Goal: Transaction & Acquisition: Download file/media

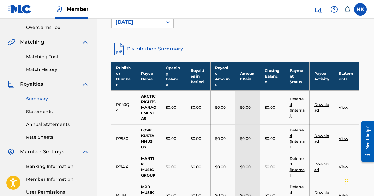
scroll to position [62, 0]
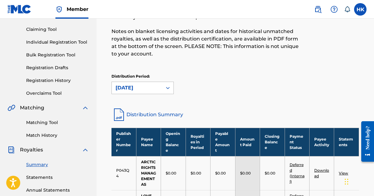
click at [169, 88] on icon at bounding box center [168, 88] width 4 height 2
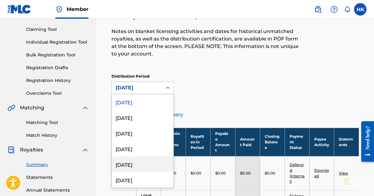
click at [137, 164] on div "[DATE]" at bounding box center [143, 164] width 62 height 16
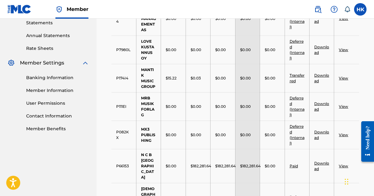
scroll to position [218, 0]
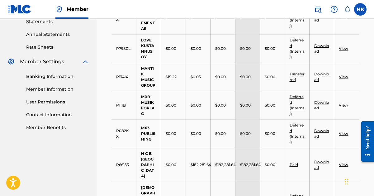
click at [347, 162] on link "View" at bounding box center [343, 164] width 9 height 5
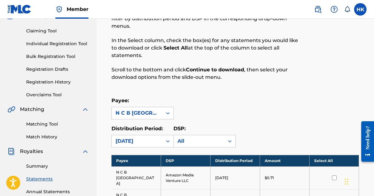
scroll to position [125, 0]
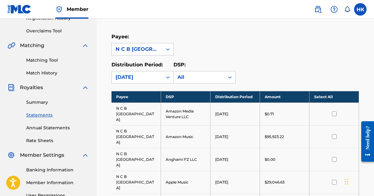
click at [336, 112] on input "checkbox" at bounding box center [334, 114] width 5 height 5
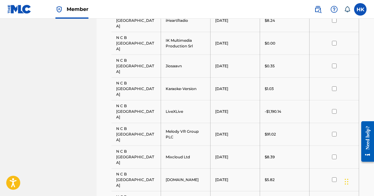
scroll to position [679, 0]
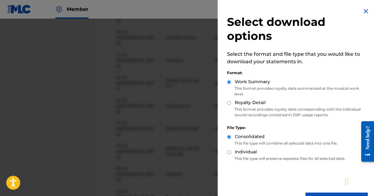
click at [230, 101] on input "Royalty Detail" at bounding box center [229, 103] width 4 height 4
radio input "true"
click at [313, 192] on div "Select download options Select the format and file type that you would like to …" at bounding box center [298, 108] width 160 height 216
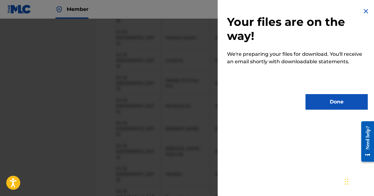
click at [317, 100] on button "Done" at bounding box center [337, 102] width 62 height 16
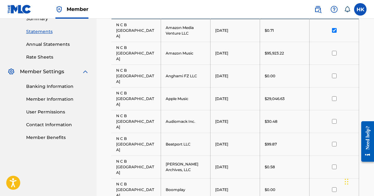
scroll to position [118, 0]
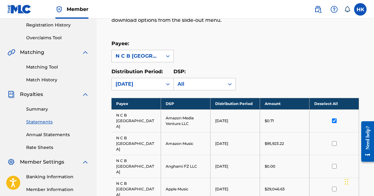
click at [336, 118] on input "checkbox" at bounding box center [334, 120] width 5 height 5
click at [334, 141] on input "checkbox" at bounding box center [334, 143] width 5 height 5
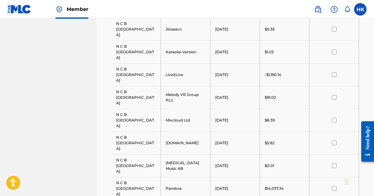
scroll to position [679, 0]
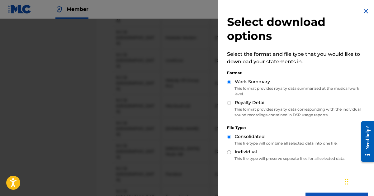
click at [231, 103] on input "Royalty Detail" at bounding box center [229, 103] width 4 height 4
radio input "true"
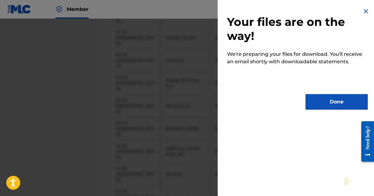
click at [330, 103] on button "Done" at bounding box center [337, 102] width 62 height 16
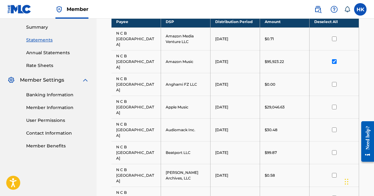
scroll to position [118, 0]
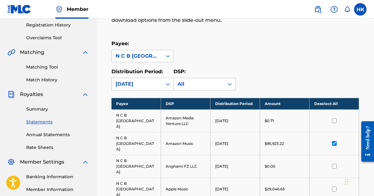
click at [335, 164] on input "checkbox" at bounding box center [334, 166] width 5 height 5
click at [334, 141] on input "checkbox" at bounding box center [334, 143] width 5 height 5
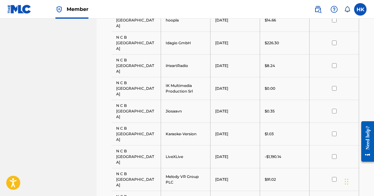
scroll to position [647, 0]
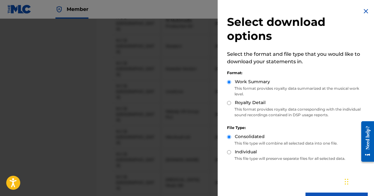
click at [229, 103] on input "Royalty Detail" at bounding box center [229, 103] width 4 height 4
radio input "true"
click at [312, 192] on div "Select download options Select the format and file type that you would like to …" at bounding box center [298, 108] width 160 height 216
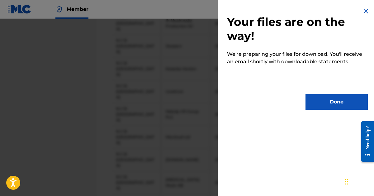
click at [331, 105] on button "Done" at bounding box center [337, 102] width 62 height 16
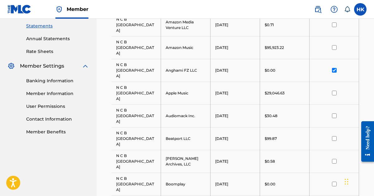
scroll to position [149, 0]
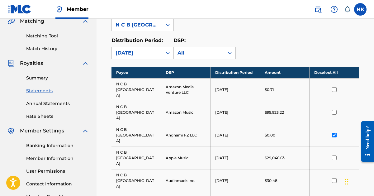
click at [335, 133] on input "checkbox" at bounding box center [334, 135] width 5 height 5
click at [335, 155] on input "checkbox" at bounding box center [334, 157] width 5 height 5
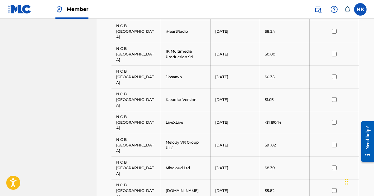
scroll to position [679, 0]
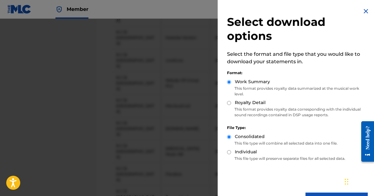
click at [228, 102] on input "Royalty Detail" at bounding box center [229, 103] width 4 height 4
radio input "true"
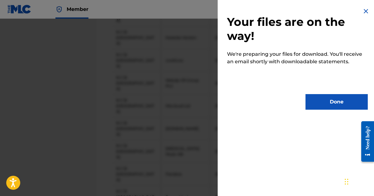
click at [330, 103] on button "Done" at bounding box center [337, 102] width 62 height 16
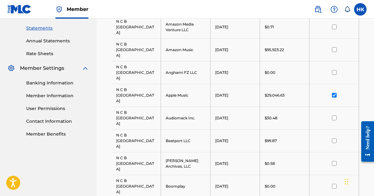
scroll to position [211, 0]
click at [334, 116] on input "checkbox" at bounding box center [334, 118] width 5 height 5
click at [333, 93] on input "checkbox" at bounding box center [334, 95] width 5 height 5
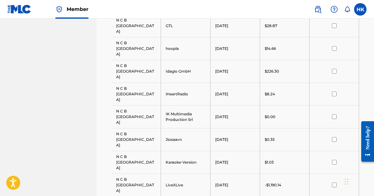
scroll to position [679, 0]
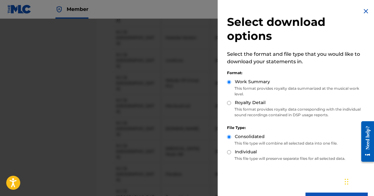
click at [229, 102] on input "Royalty Detail" at bounding box center [229, 103] width 4 height 4
radio input "true"
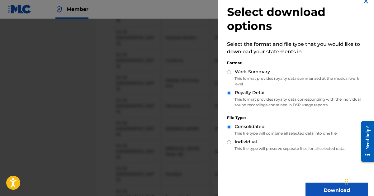
scroll to position [20, 0]
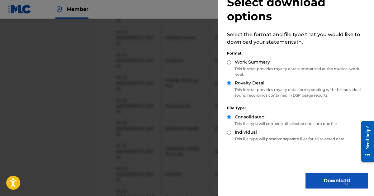
click at [322, 179] on button "Download" at bounding box center [337, 181] width 62 height 16
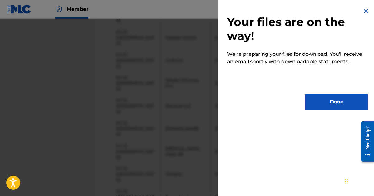
click at [330, 98] on button "Done" at bounding box center [337, 102] width 62 height 16
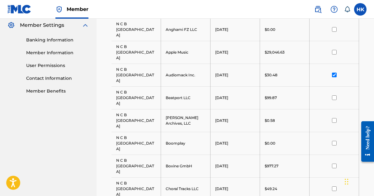
scroll to position [242, 0]
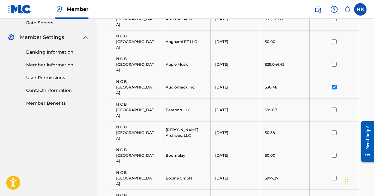
click at [335, 107] on input "checkbox" at bounding box center [334, 109] width 5 height 5
click at [333, 85] on input "checkbox" at bounding box center [334, 87] width 5 height 5
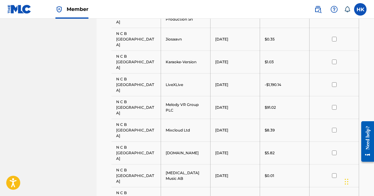
scroll to position [679, 0]
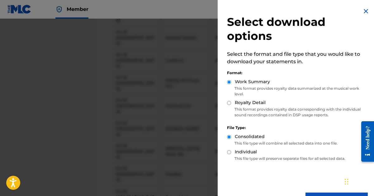
click at [230, 102] on input "Royalty Detail" at bounding box center [229, 103] width 4 height 4
radio input "true"
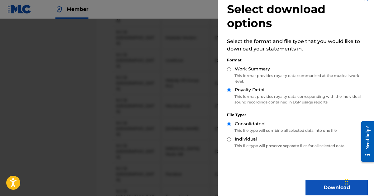
scroll to position [20, 0]
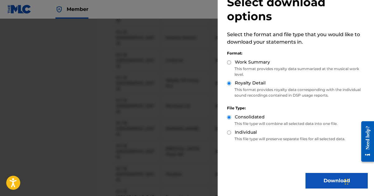
click at [327, 179] on button "Download" at bounding box center [337, 181] width 62 height 16
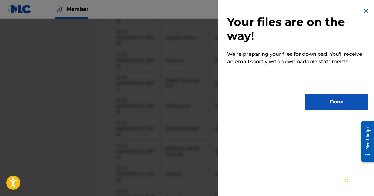
click at [324, 98] on button "Done" at bounding box center [337, 102] width 62 height 16
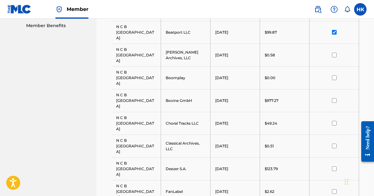
scroll to position [242, 0]
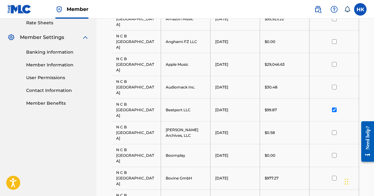
click at [334, 130] on input "checkbox" at bounding box center [334, 132] width 5 height 5
click at [333, 107] on input "checkbox" at bounding box center [334, 109] width 5 height 5
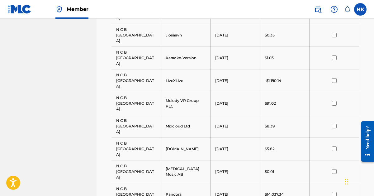
scroll to position [679, 0]
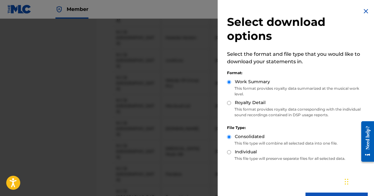
drag, startPoint x: 229, startPoint y: 103, endPoint x: 258, endPoint y: 126, distance: 37.0
click at [229, 103] on input "Royalty Detail" at bounding box center [229, 103] width 4 height 4
radio input "true"
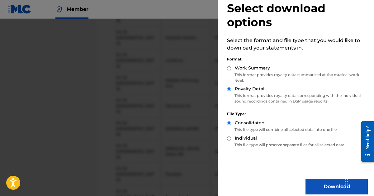
scroll to position [20, 0]
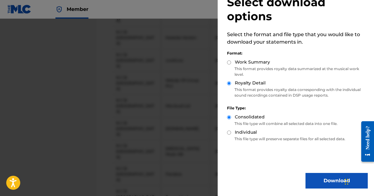
click at [316, 182] on button "Download" at bounding box center [337, 181] width 62 height 16
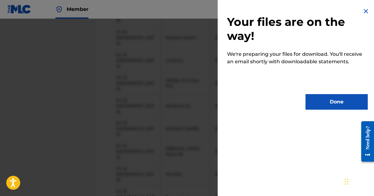
scroll to position [0, 0]
click at [323, 101] on button "Done" at bounding box center [337, 102] width 62 height 16
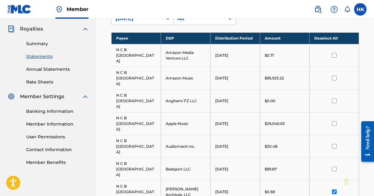
scroll to position [180, 0]
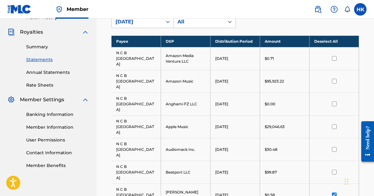
click at [333, 193] on input "checkbox" at bounding box center [334, 195] width 5 height 5
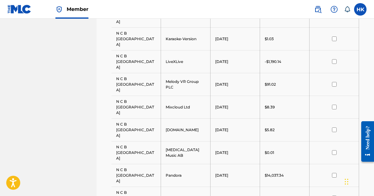
scroll to position [679, 0]
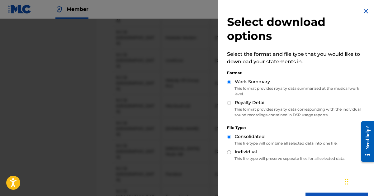
click at [231, 102] on div "Royalty Detail" at bounding box center [297, 102] width 141 height 7
click at [229, 102] on input "Royalty Detail" at bounding box center [229, 103] width 4 height 4
radio input "true"
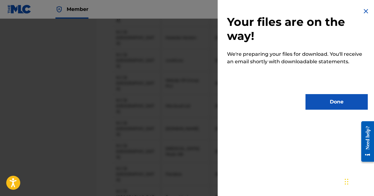
click at [316, 107] on button "Done" at bounding box center [337, 102] width 62 height 16
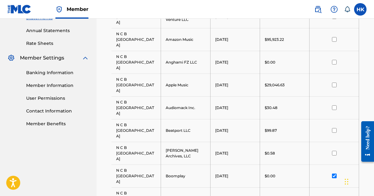
scroll to position [211, 0]
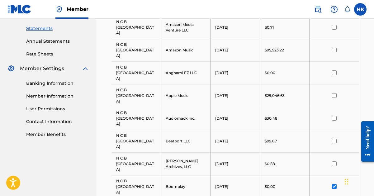
click at [335, 184] on input "checkbox" at bounding box center [334, 186] width 5 height 5
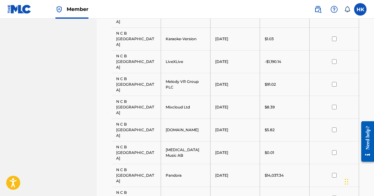
scroll to position [679, 0]
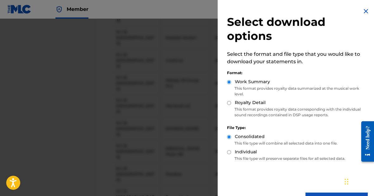
click at [229, 102] on input "Royalty Detail" at bounding box center [229, 103] width 4 height 4
radio input "true"
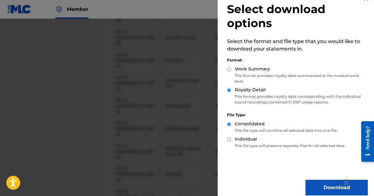
scroll to position [20, 0]
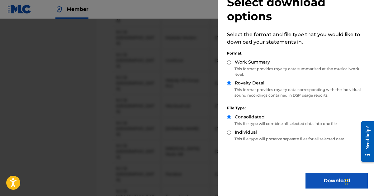
click at [315, 180] on button "Download" at bounding box center [337, 181] width 62 height 16
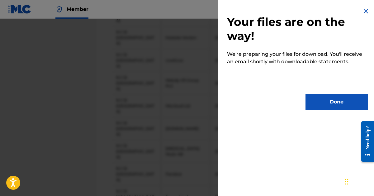
click at [323, 103] on button "Done" at bounding box center [337, 102] width 62 height 16
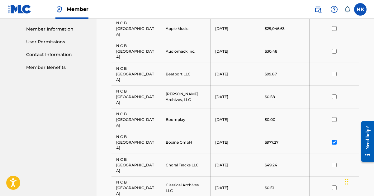
scroll to position [274, 0]
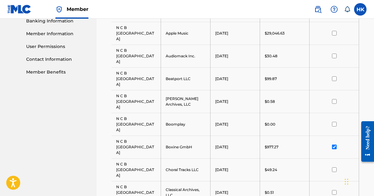
click at [334, 167] on input "checkbox" at bounding box center [334, 169] width 5 height 5
click at [334, 145] on input "checkbox" at bounding box center [334, 147] width 5 height 5
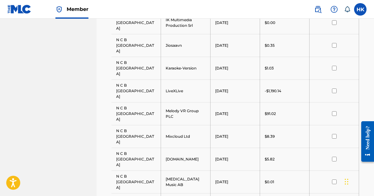
scroll to position [679, 0]
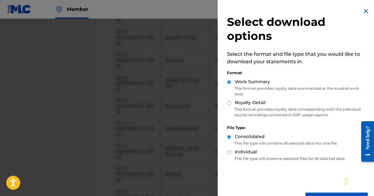
click at [230, 101] on input "Royalty Detail" at bounding box center [229, 103] width 4 height 4
radio input "true"
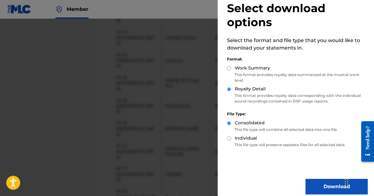
scroll to position [20, 0]
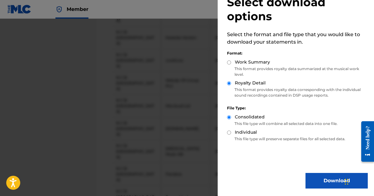
click at [320, 177] on button "Download" at bounding box center [337, 181] width 62 height 16
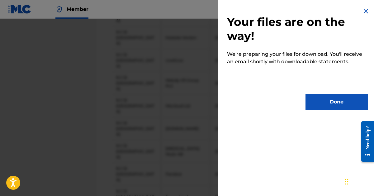
scroll to position [0, 0]
click at [324, 103] on button "Done" at bounding box center [337, 102] width 62 height 16
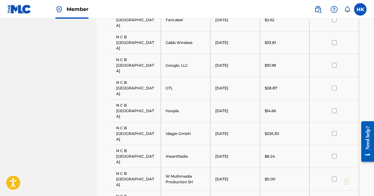
scroll to position [305, 0]
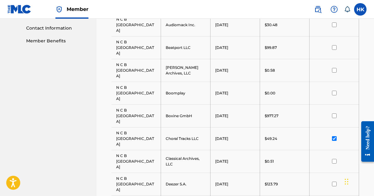
click at [332, 159] on input "checkbox" at bounding box center [334, 161] width 5 height 5
click at [334, 136] on input "checkbox" at bounding box center [334, 138] width 5 height 5
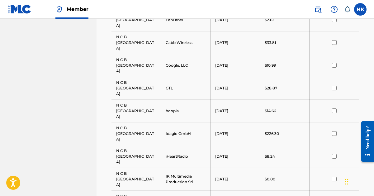
scroll to position [679, 0]
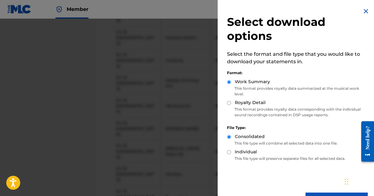
click at [229, 102] on input "Royalty Detail" at bounding box center [229, 103] width 4 height 4
radio input "true"
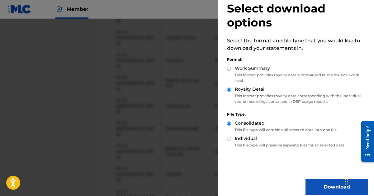
scroll to position [20, 0]
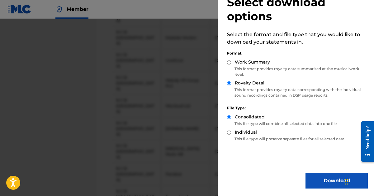
click at [321, 175] on button "Download" at bounding box center [337, 181] width 62 height 16
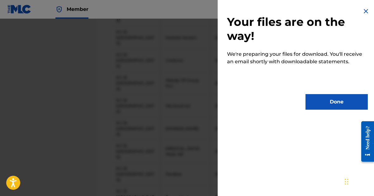
scroll to position [0, 0]
click at [315, 101] on button "Done" at bounding box center [337, 102] width 62 height 16
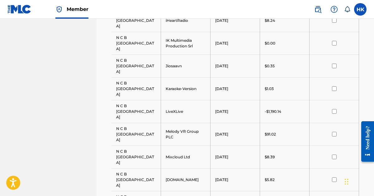
scroll to position [679, 0]
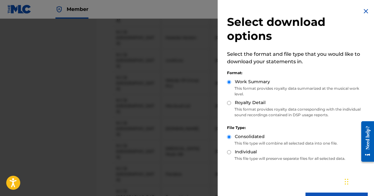
click at [229, 102] on input "Royalty Detail" at bounding box center [229, 103] width 4 height 4
radio input "true"
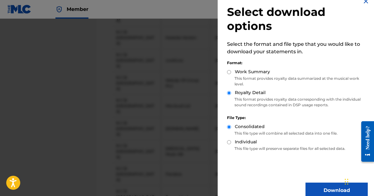
scroll to position [20, 0]
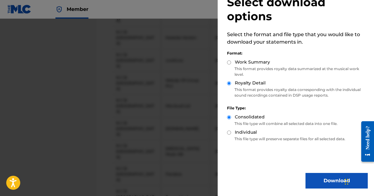
click at [325, 179] on button "Download" at bounding box center [337, 181] width 62 height 16
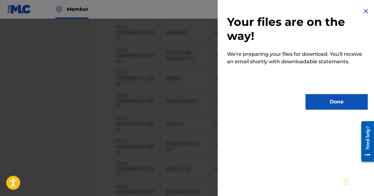
scroll to position [492, 0]
click at [336, 101] on button "Done" at bounding box center [337, 102] width 62 height 16
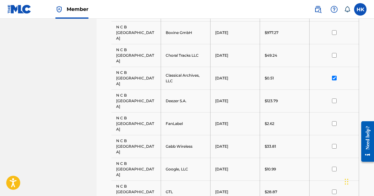
scroll to position [336, 0]
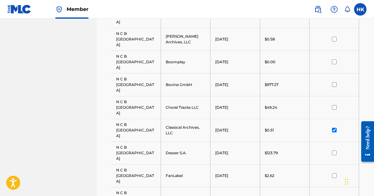
click at [333, 150] on input "checkbox" at bounding box center [334, 152] width 5 height 5
click at [335, 128] on input "checkbox" at bounding box center [334, 130] width 5 height 5
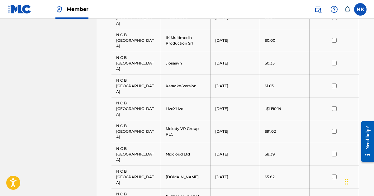
scroll to position [679, 0]
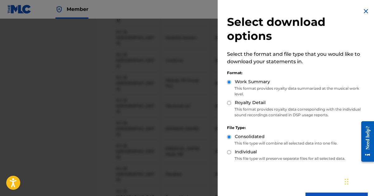
click at [230, 103] on input "Royalty Detail" at bounding box center [229, 103] width 4 height 4
radio input "true"
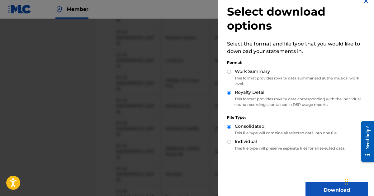
scroll to position [20, 0]
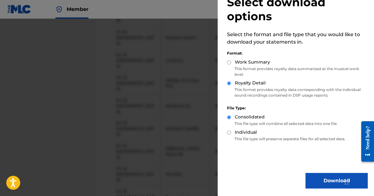
click at [320, 183] on button "Download" at bounding box center [337, 181] width 62 height 16
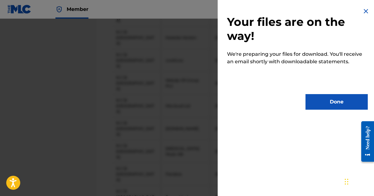
scroll to position [0, 0]
click at [324, 96] on button "Done" at bounding box center [337, 102] width 62 height 16
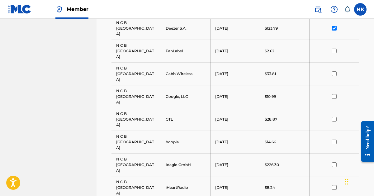
scroll to position [305, 0]
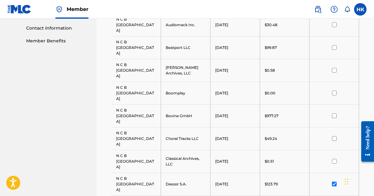
click at [332, 173] on td at bounding box center [335, 184] width 50 height 23
click at [333, 182] on input "checkbox" at bounding box center [334, 184] width 5 height 5
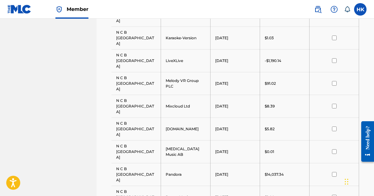
scroll to position [679, 0]
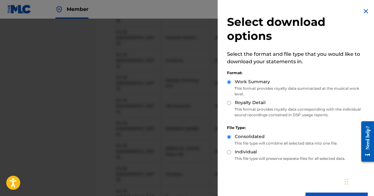
click at [228, 103] on input "Royalty Detail" at bounding box center [229, 103] width 4 height 4
radio input "true"
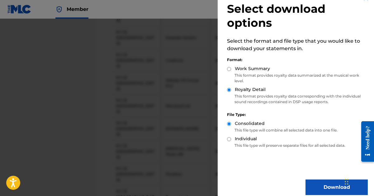
scroll to position [20, 0]
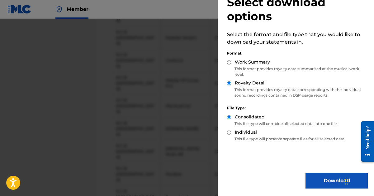
click at [315, 180] on button "Download" at bounding box center [337, 181] width 62 height 16
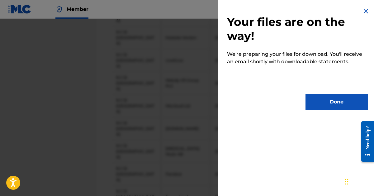
scroll to position [0, 0]
click at [331, 98] on button "Done" at bounding box center [337, 102] width 62 height 16
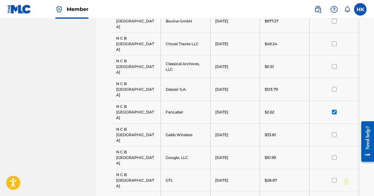
scroll to position [336, 0]
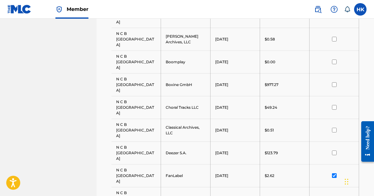
click at [332, 196] on input "checkbox" at bounding box center [334, 198] width 5 height 5
click at [335, 173] on input "checkbox" at bounding box center [334, 175] width 5 height 5
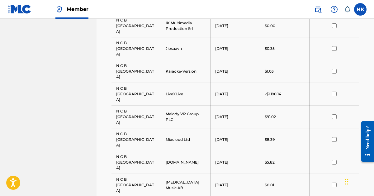
scroll to position [679, 0]
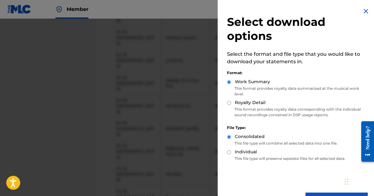
click at [230, 104] on input "Royalty Detail" at bounding box center [229, 103] width 4 height 4
radio input "true"
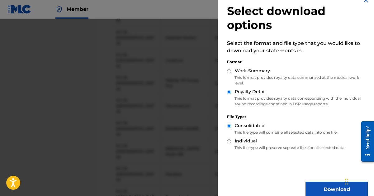
scroll to position [20, 0]
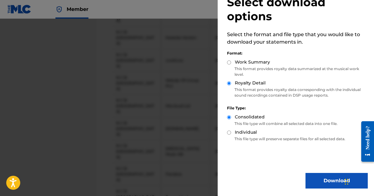
click at [323, 180] on button "Download" at bounding box center [337, 181] width 62 height 16
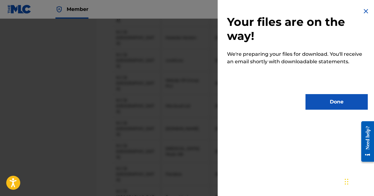
click at [317, 102] on button "Done" at bounding box center [337, 102] width 62 height 16
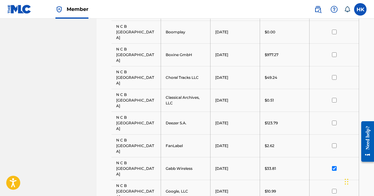
scroll to position [305, 0]
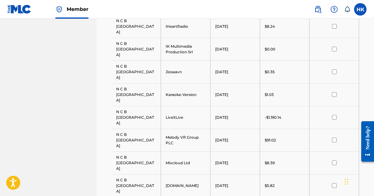
scroll to position [679, 0]
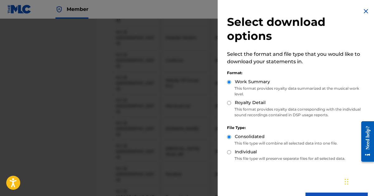
click at [228, 102] on input "Royalty Detail" at bounding box center [229, 103] width 4 height 4
radio input "true"
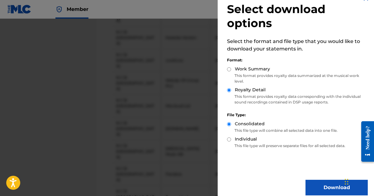
scroll to position [20, 0]
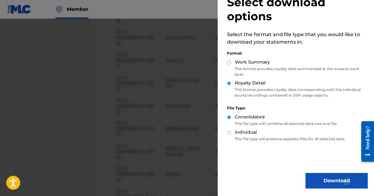
click at [317, 180] on button "Download" at bounding box center [337, 181] width 62 height 16
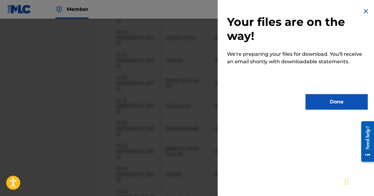
click at [330, 102] on button "Done" at bounding box center [337, 102] width 62 height 16
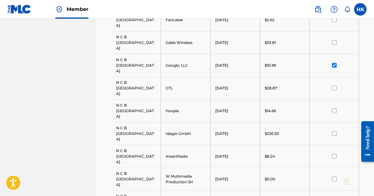
scroll to position [367, 0]
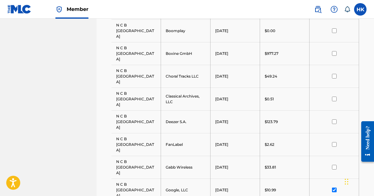
click at [334, 188] on input "checkbox" at bounding box center [334, 190] width 5 height 5
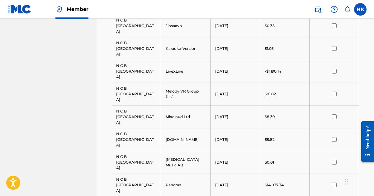
scroll to position [679, 0]
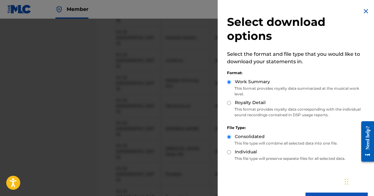
click at [230, 102] on input "Royalty Detail" at bounding box center [229, 103] width 4 height 4
radio input "true"
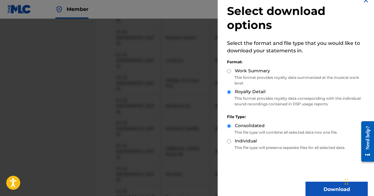
scroll to position [20, 0]
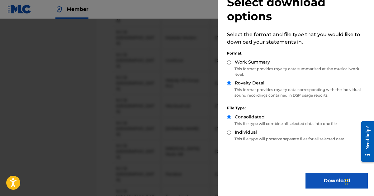
click at [322, 178] on button "Download" at bounding box center [337, 181] width 62 height 16
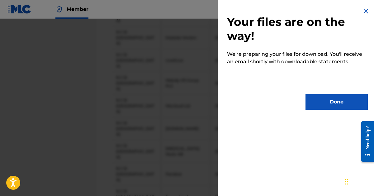
scroll to position [0, 0]
click at [328, 104] on button "Done" at bounding box center [337, 102] width 62 height 16
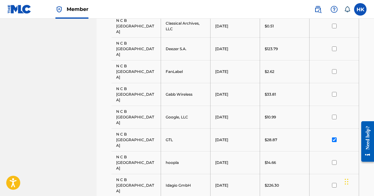
scroll to position [367, 0]
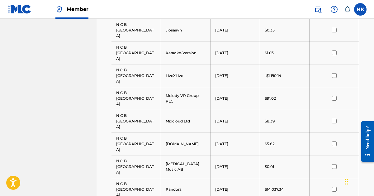
scroll to position [679, 0]
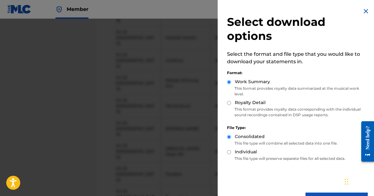
click at [229, 102] on input "Royalty Detail" at bounding box center [229, 103] width 4 height 4
radio input "true"
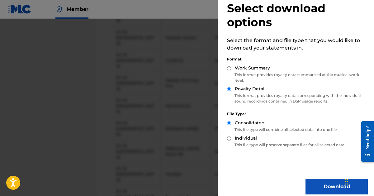
scroll to position [20, 0]
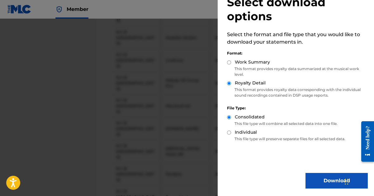
click at [324, 177] on button "Download" at bounding box center [337, 181] width 62 height 16
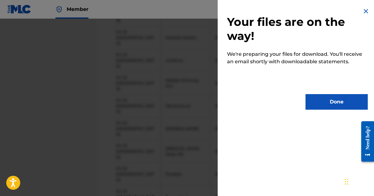
click at [324, 97] on button "Done" at bounding box center [337, 102] width 62 height 16
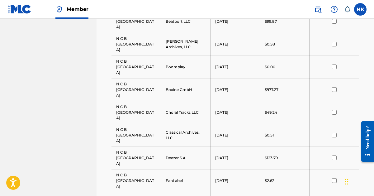
scroll to position [305, 0]
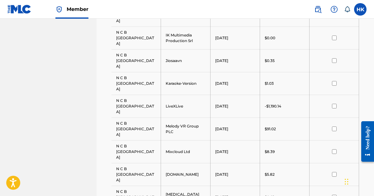
scroll to position [679, 0]
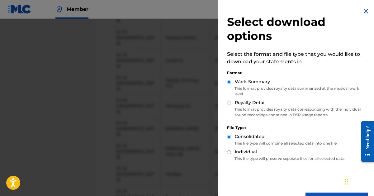
click at [229, 103] on input "Royalty Detail" at bounding box center [229, 103] width 4 height 4
radio input "true"
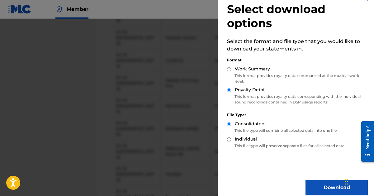
scroll to position [20, 0]
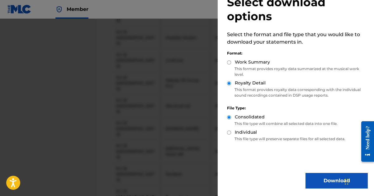
click at [315, 186] on button "Download" at bounding box center [337, 181] width 62 height 16
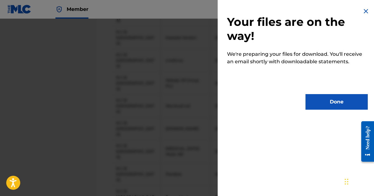
click at [328, 104] on button "Done" at bounding box center [337, 102] width 62 height 16
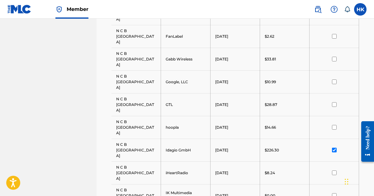
scroll to position [398, 0]
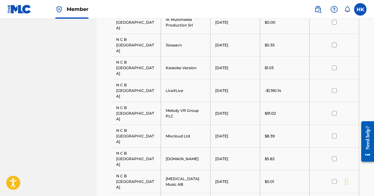
scroll to position [679, 0]
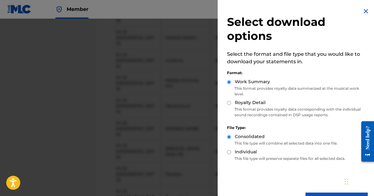
click at [230, 101] on input "Royalty Detail" at bounding box center [229, 103] width 4 height 4
radio input "true"
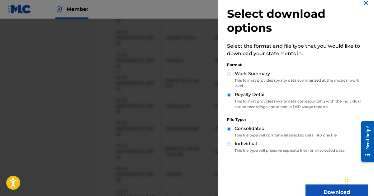
scroll to position [20, 0]
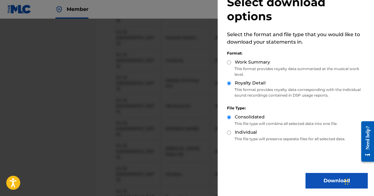
click at [314, 179] on button "Download" at bounding box center [337, 181] width 62 height 16
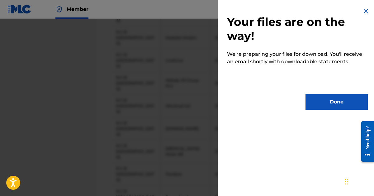
scroll to position [0, 0]
click at [325, 97] on button "Done" at bounding box center [337, 102] width 62 height 16
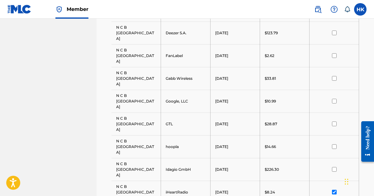
scroll to position [429, 0]
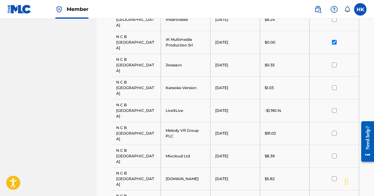
scroll to position [679, 0]
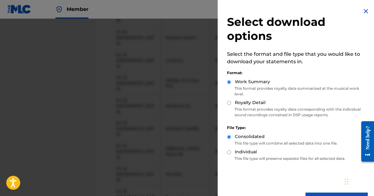
click at [229, 103] on input "Royalty Detail" at bounding box center [229, 103] width 4 height 4
radio input "true"
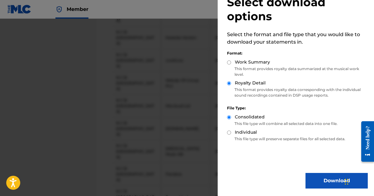
click at [317, 180] on button "Download" at bounding box center [337, 181] width 62 height 16
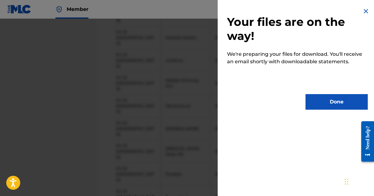
click at [327, 105] on button "Done" at bounding box center [337, 102] width 62 height 16
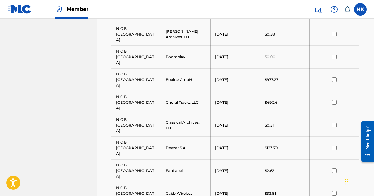
scroll to position [336, 0]
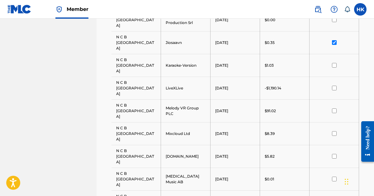
scroll to position [679, 0]
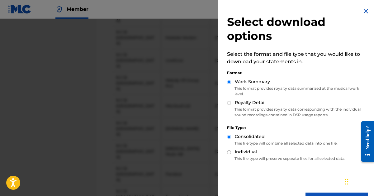
click at [229, 102] on input "Royalty Detail" at bounding box center [229, 103] width 4 height 4
radio input "true"
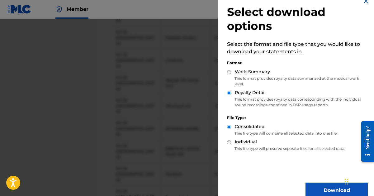
scroll to position [20, 0]
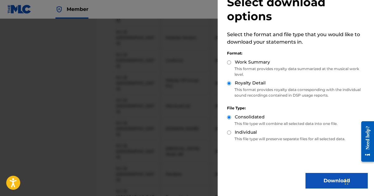
click at [319, 180] on button "Download" at bounding box center [337, 181] width 62 height 16
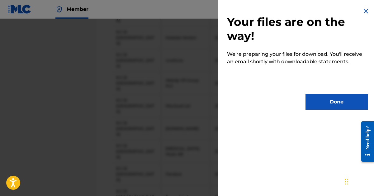
click at [326, 107] on button "Done" at bounding box center [337, 102] width 62 height 16
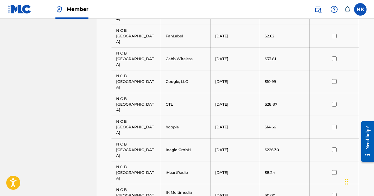
scroll to position [367, 0]
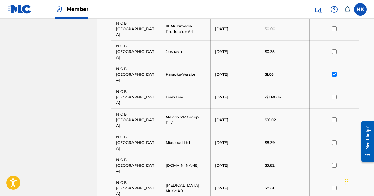
scroll to position [647, 0]
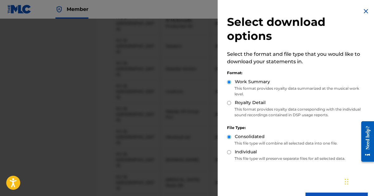
click at [228, 102] on input "Royalty Detail" at bounding box center [229, 103] width 4 height 4
radio input "true"
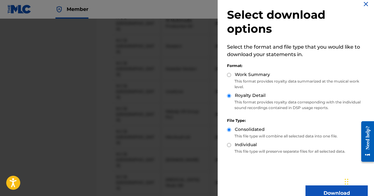
scroll to position [20, 0]
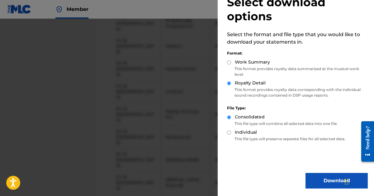
click at [319, 180] on button "Download" at bounding box center [337, 181] width 62 height 16
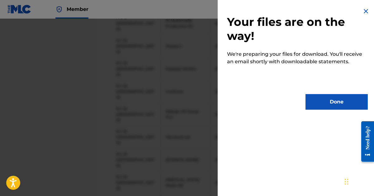
scroll to position [0, 0]
click at [322, 103] on button "Done" at bounding box center [337, 102] width 62 height 16
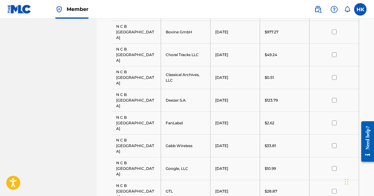
scroll to position [367, 0]
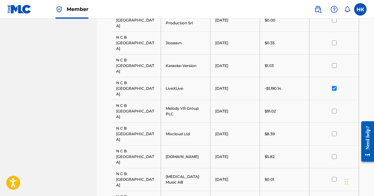
scroll to position [679, 0]
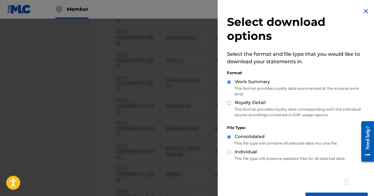
click at [229, 104] on input "Royalty Detail" at bounding box center [229, 103] width 4 height 4
radio input "true"
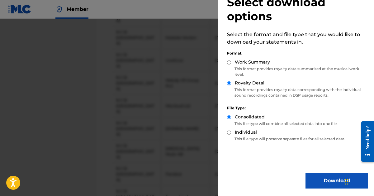
click at [324, 176] on button "Download" at bounding box center [337, 181] width 62 height 16
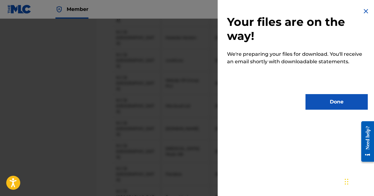
click at [319, 106] on button "Done" at bounding box center [337, 102] width 62 height 16
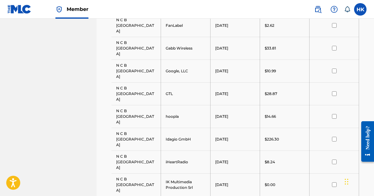
scroll to position [429, 0]
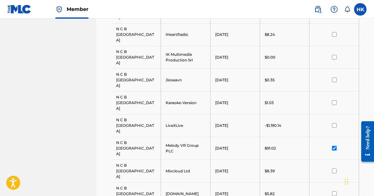
scroll to position [679, 0]
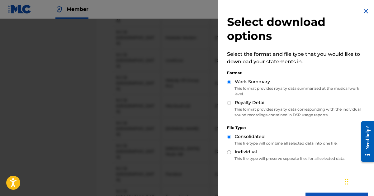
click at [229, 104] on input "Royalty Detail" at bounding box center [229, 103] width 4 height 4
radio input "true"
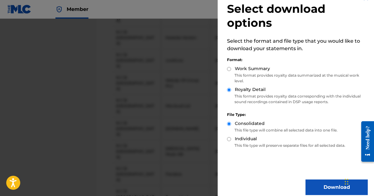
scroll to position [20, 0]
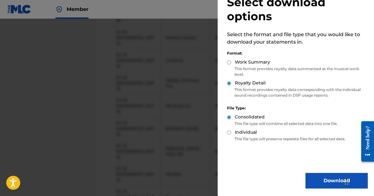
click at [319, 179] on button "Download" at bounding box center [337, 181] width 62 height 16
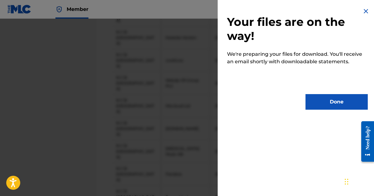
click at [325, 103] on button "Done" at bounding box center [337, 102] width 62 height 16
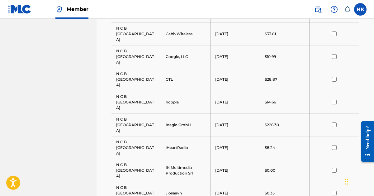
scroll to position [398, 0]
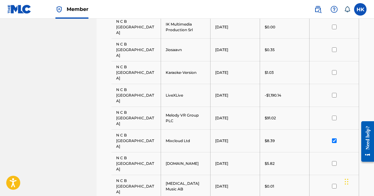
scroll to position [679, 0]
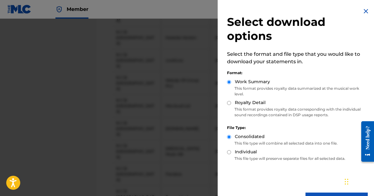
click at [228, 102] on input "Royalty Detail" at bounding box center [229, 103] width 4 height 4
radio input "true"
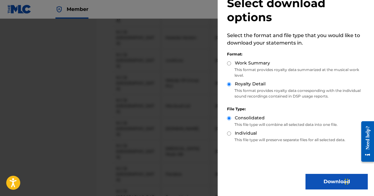
scroll to position [20, 0]
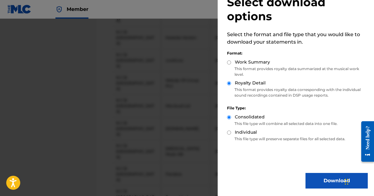
click at [325, 180] on button "Download" at bounding box center [337, 181] width 62 height 16
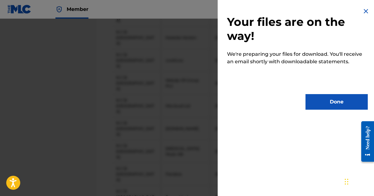
scroll to position [0, 0]
click at [327, 103] on button "Done" at bounding box center [337, 102] width 62 height 16
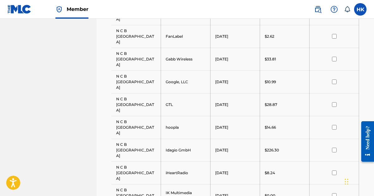
scroll to position [429, 0]
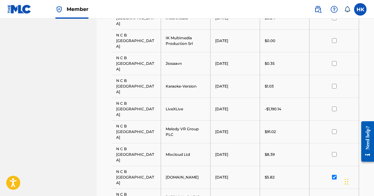
scroll to position [679, 0]
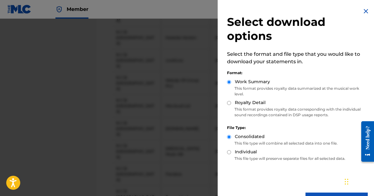
click at [231, 101] on input "Royalty Detail" at bounding box center [229, 103] width 4 height 4
radio input "true"
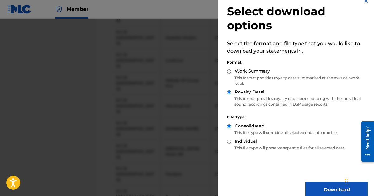
scroll to position [20, 0]
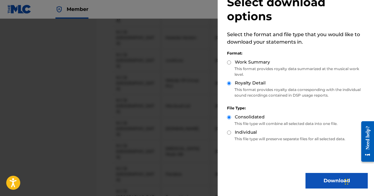
click at [318, 177] on button "Download" at bounding box center [337, 181] width 62 height 16
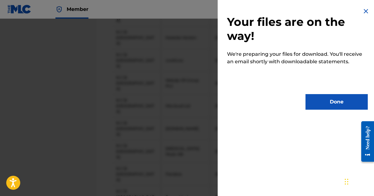
scroll to position [0, 0]
click at [334, 101] on button "Done" at bounding box center [337, 102] width 62 height 16
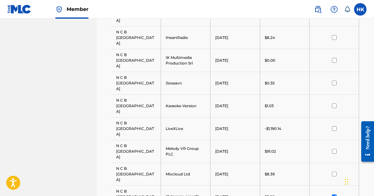
scroll to position [523, 0]
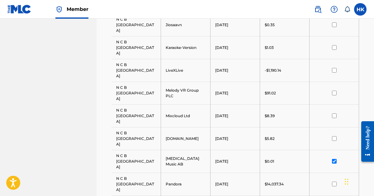
scroll to position [679, 0]
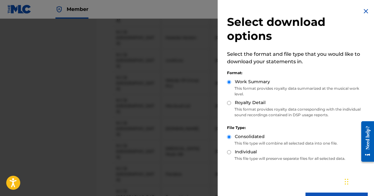
click at [228, 102] on input "Royalty Detail" at bounding box center [229, 103] width 4 height 4
radio input "true"
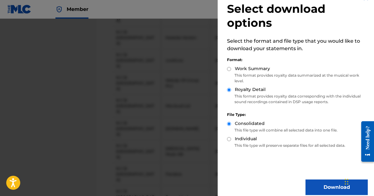
scroll to position [20, 0]
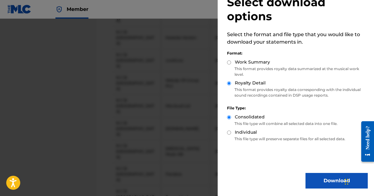
click at [311, 180] on button "Download" at bounding box center [337, 181] width 62 height 16
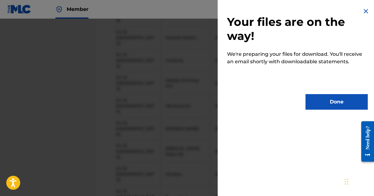
click at [326, 100] on button "Done" at bounding box center [337, 102] width 62 height 16
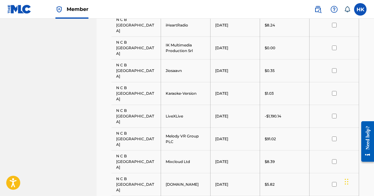
scroll to position [492, 0]
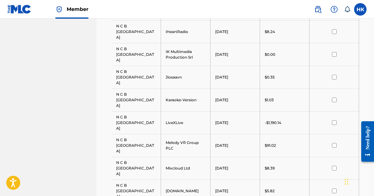
scroll to position [679, 0]
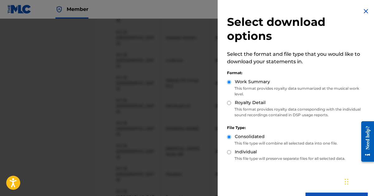
click at [229, 102] on input "Royalty Detail" at bounding box center [229, 103] width 4 height 4
radio input "true"
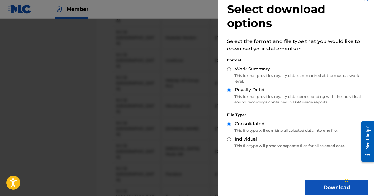
scroll to position [20, 0]
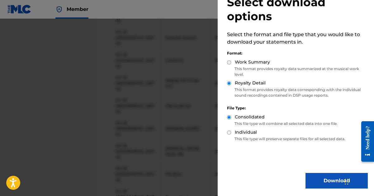
click at [314, 177] on button "Download" at bounding box center [337, 181] width 62 height 16
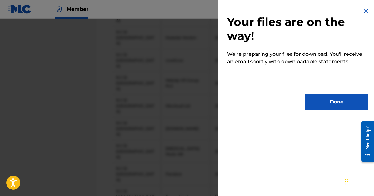
scroll to position [0, 0]
click at [336, 106] on button "Done" at bounding box center [337, 102] width 62 height 16
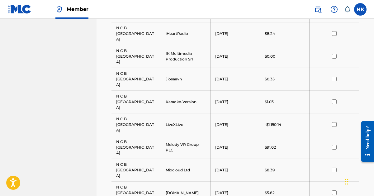
scroll to position [679, 0]
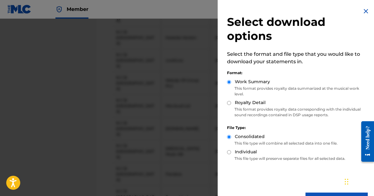
click at [228, 104] on input "Royalty Detail" at bounding box center [229, 103] width 4 height 4
radio input "true"
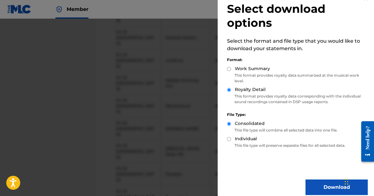
scroll to position [20, 0]
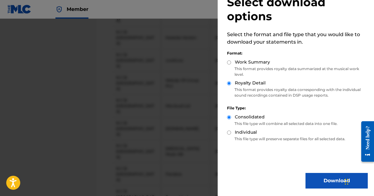
click at [320, 178] on button "Download" at bounding box center [337, 181] width 62 height 16
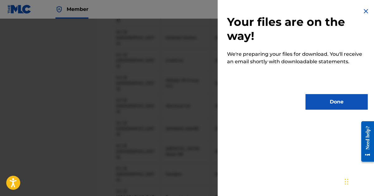
scroll to position [0, 0]
click at [322, 102] on button "Done" at bounding box center [337, 102] width 62 height 16
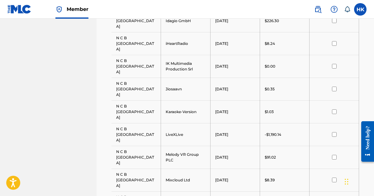
scroll to position [679, 0]
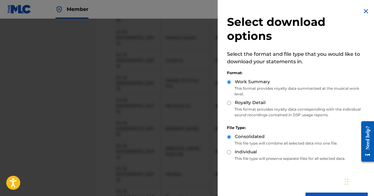
click at [229, 102] on input "Royalty Detail" at bounding box center [229, 103] width 4 height 4
radio input "true"
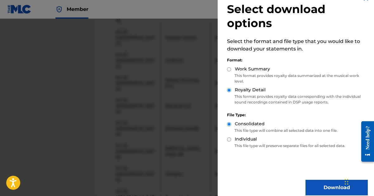
scroll to position [20, 0]
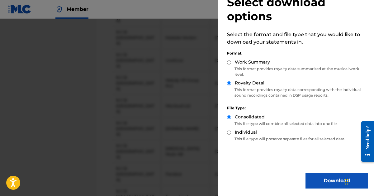
click at [312, 179] on button "Download" at bounding box center [337, 181] width 62 height 16
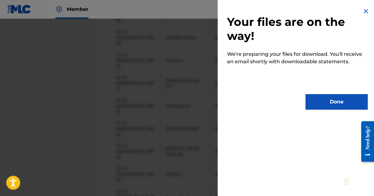
click at [325, 104] on button "Done" at bounding box center [337, 102] width 62 height 16
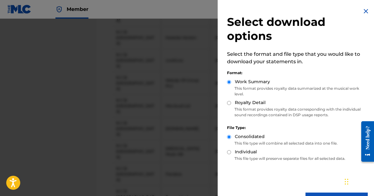
click at [230, 103] on input "Royalty Detail" at bounding box center [229, 103] width 4 height 4
radio input "true"
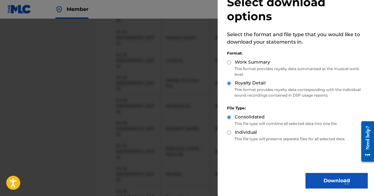
click at [313, 179] on button "Download" at bounding box center [337, 181] width 62 height 16
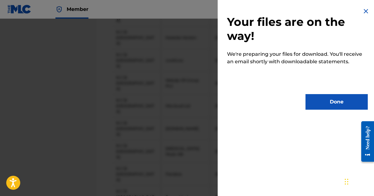
click at [335, 99] on button "Done" at bounding box center [337, 102] width 62 height 16
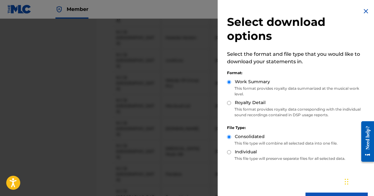
click at [230, 102] on input "Royalty Detail" at bounding box center [229, 103] width 4 height 4
radio input "true"
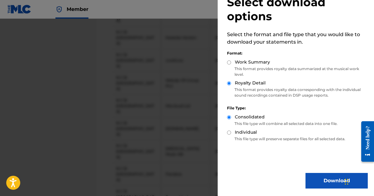
click at [316, 176] on button "Download" at bounding box center [337, 181] width 62 height 16
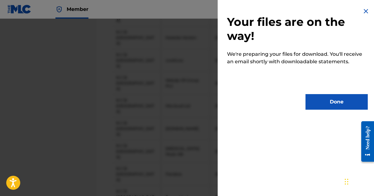
click at [329, 104] on button "Done" at bounding box center [337, 102] width 62 height 16
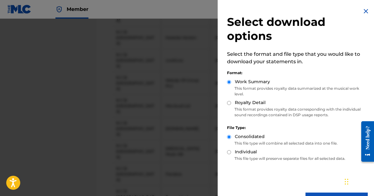
click at [229, 103] on input "Royalty Detail" at bounding box center [229, 103] width 4 height 4
radio input "true"
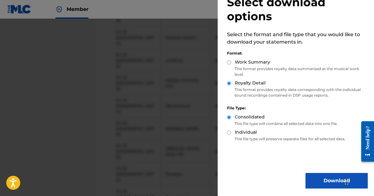
click at [313, 177] on button "Download" at bounding box center [337, 181] width 62 height 16
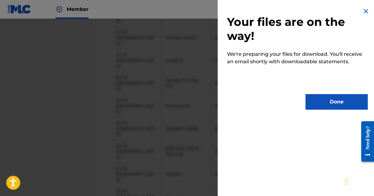
click at [330, 100] on button "Done" at bounding box center [337, 102] width 62 height 16
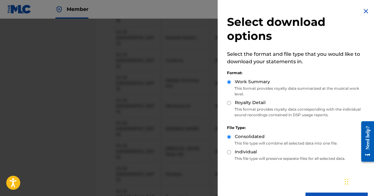
click at [230, 103] on input "Royalty Detail" at bounding box center [229, 103] width 4 height 4
radio input "true"
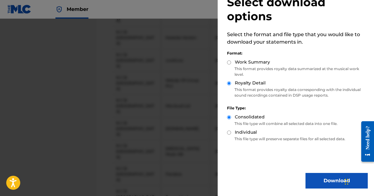
click at [318, 181] on button "Download" at bounding box center [337, 181] width 62 height 16
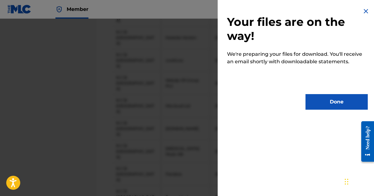
click at [327, 105] on button "Done" at bounding box center [337, 102] width 62 height 16
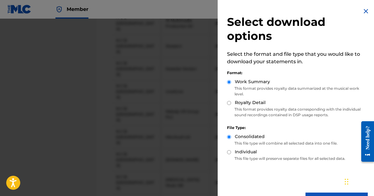
click at [230, 103] on input "Royalty Detail" at bounding box center [229, 103] width 4 height 4
radio input "true"
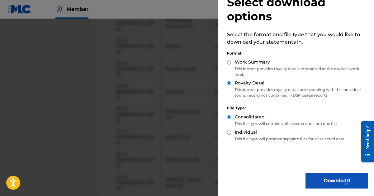
click at [329, 181] on button "Download" at bounding box center [337, 181] width 62 height 16
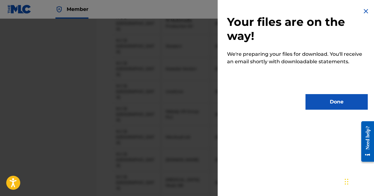
click at [327, 104] on button "Done" at bounding box center [337, 102] width 62 height 16
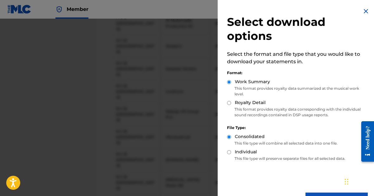
click at [229, 102] on input "Royalty Detail" at bounding box center [229, 103] width 4 height 4
radio input "true"
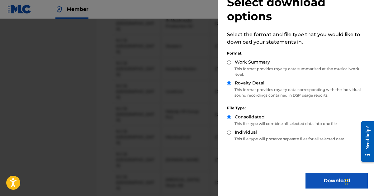
click at [318, 179] on button "Download" at bounding box center [337, 181] width 62 height 16
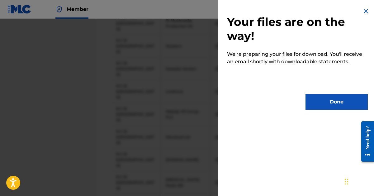
click at [328, 102] on button "Done" at bounding box center [337, 102] width 62 height 16
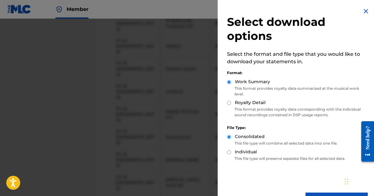
click at [229, 102] on input "Royalty Detail" at bounding box center [229, 103] width 4 height 4
radio input "true"
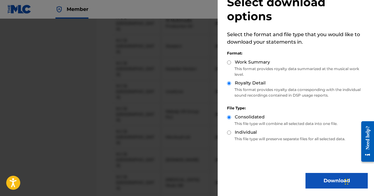
click at [311, 175] on button "Download" at bounding box center [337, 181] width 62 height 16
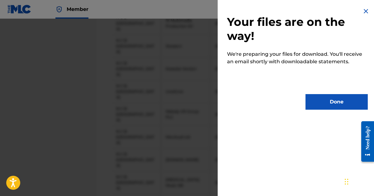
click at [311, 102] on button "Done" at bounding box center [337, 102] width 62 height 16
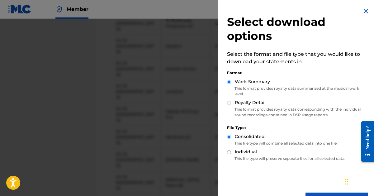
click at [227, 102] on input "Royalty Detail" at bounding box center [229, 103] width 4 height 4
radio input "true"
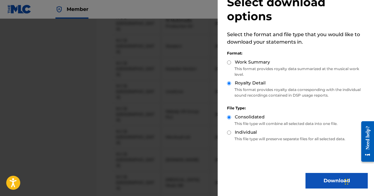
click at [320, 177] on button "Download" at bounding box center [337, 181] width 62 height 16
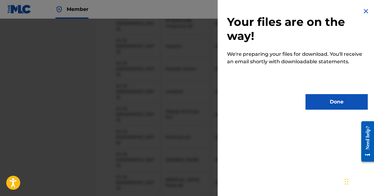
scroll to position [0, 0]
click at [316, 98] on button "Done" at bounding box center [337, 102] width 62 height 16
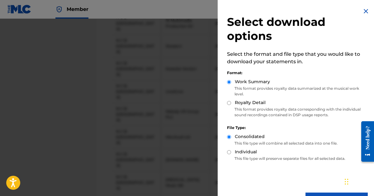
drag, startPoint x: 230, startPoint y: 103, endPoint x: 240, endPoint y: 107, distance: 11.2
click at [230, 104] on input "Royalty Detail" at bounding box center [229, 103] width 4 height 4
radio input "true"
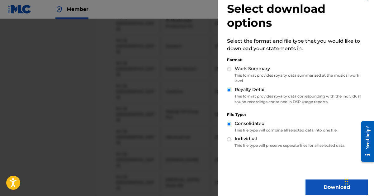
scroll to position [20, 0]
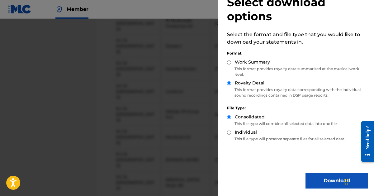
click at [316, 178] on button "Download" at bounding box center [337, 181] width 62 height 16
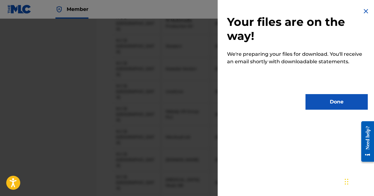
click at [322, 94] on div "Your files are on the way! We're preparing your files for download. You'll rece…" at bounding box center [298, 58] width 160 height 117
click at [327, 99] on button "Done" at bounding box center [337, 102] width 62 height 16
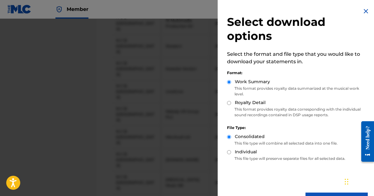
click at [231, 103] on input "Royalty Detail" at bounding box center [229, 103] width 4 height 4
radio input "true"
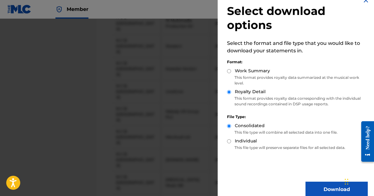
scroll to position [20, 0]
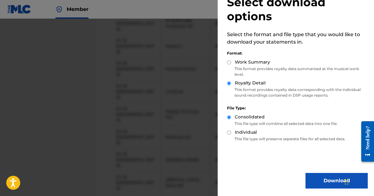
click at [316, 177] on button "Download" at bounding box center [337, 181] width 62 height 16
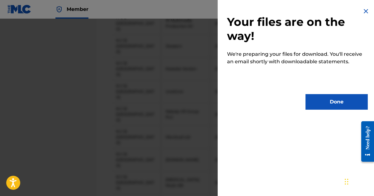
scroll to position [0, 0]
click at [322, 98] on button "Done" at bounding box center [337, 102] width 62 height 16
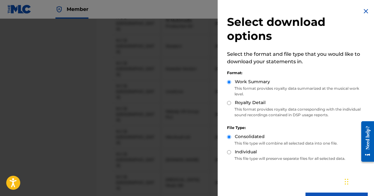
click at [228, 102] on input "Royalty Detail" at bounding box center [229, 103] width 4 height 4
radio input "true"
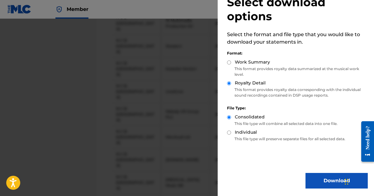
click at [322, 176] on button "Download" at bounding box center [337, 181] width 62 height 16
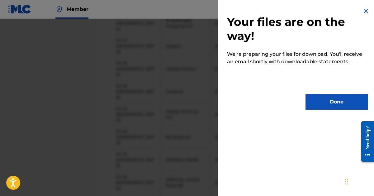
scroll to position [0, 0]
drag, startPoint x: 318, startPoint y: 112, endPoint x: 318, endPoint y: 107, distance: 4.7
click at [318, 110] on div "Your files are on the way! We're preparing your files for download. You'll rece…" at bounding box center [298, 58] width 160 height 117
click at [318, 107] on button "Done" at bounding box center [337, 102] width 62 height 16
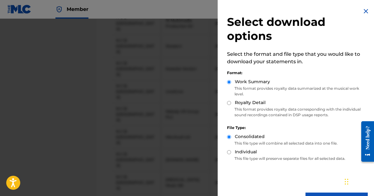
click at [229, 102] on input "Royalty Detail" at bounding box center [229, 103] width 4 height 4
radio input "true"
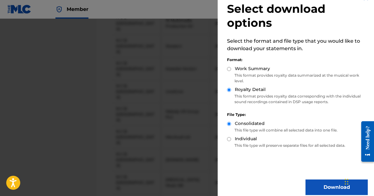
scroll to position [20, 0]
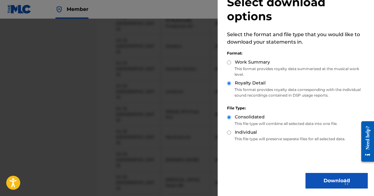
drag, startPoint x: 310, startPoint y: 179, endPoint x: 310, endPoint y: 173, distance: 5.9
click at [310, 178] on button "Download" at bounding box center [337, 181] width 62 height 16
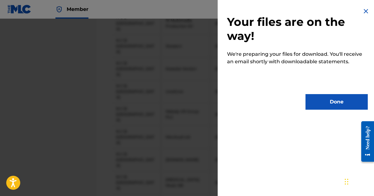
scroll to position [0, 0]
click at [316, 103] on button "Done" at bounding box center [337, 102] width 62 height 16
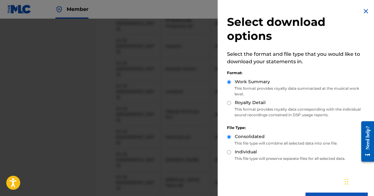
click at [231, 102] on div "Royalty Detail" at bounding box center [297, 102] width 141 height 7
click at [231, 102] on input "Royalty Detail" at bounding box center [229, 103] width 4 height 4
radio input "true"
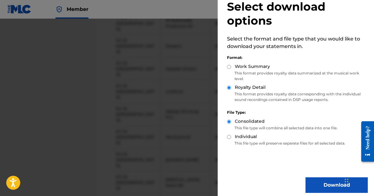
scroll to position [20, 0]
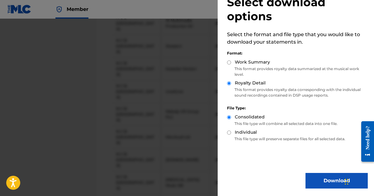
click at [328, 177] on button "Download" at bounding box center [337, 181] width 62 height 16
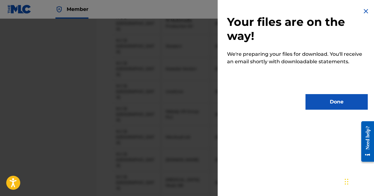
click at [326, 101] on button "Done" at bounding box center [337, 102] width 62 height 16
